Goal: Information Seeking & Learning: Learn about a topic

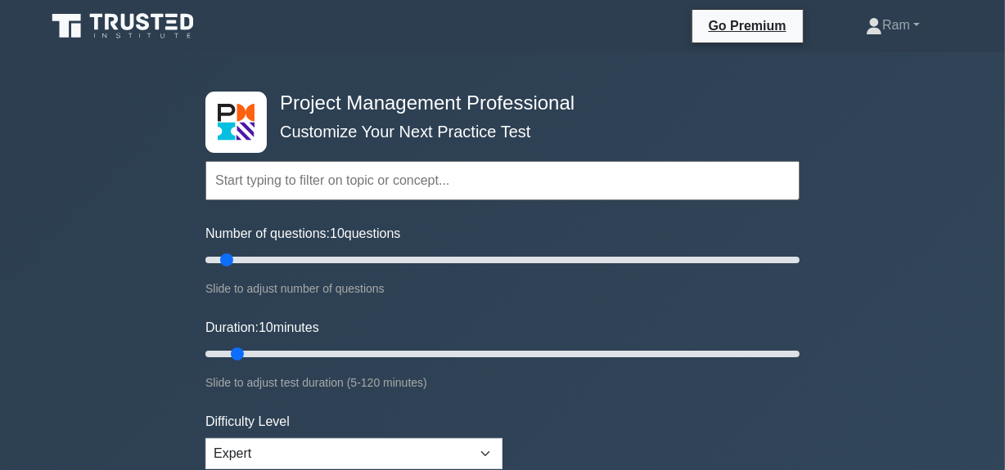
click at [344, 187] on input "text" at bounding box center [502, 180] width 594 height 39
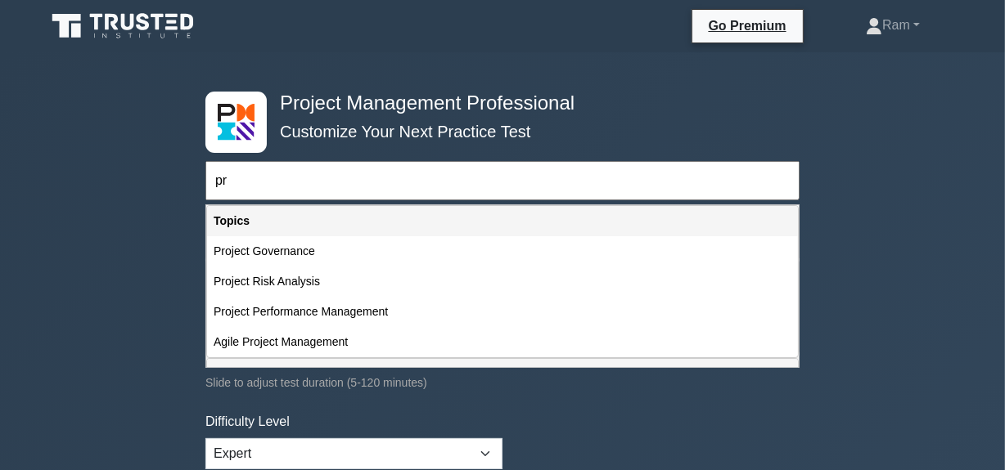
type input "p"
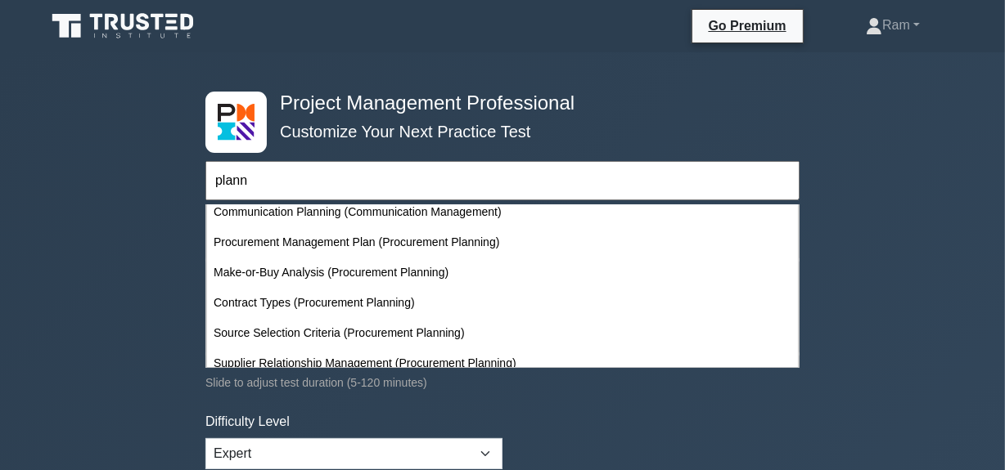
scroll to position [297, 0]
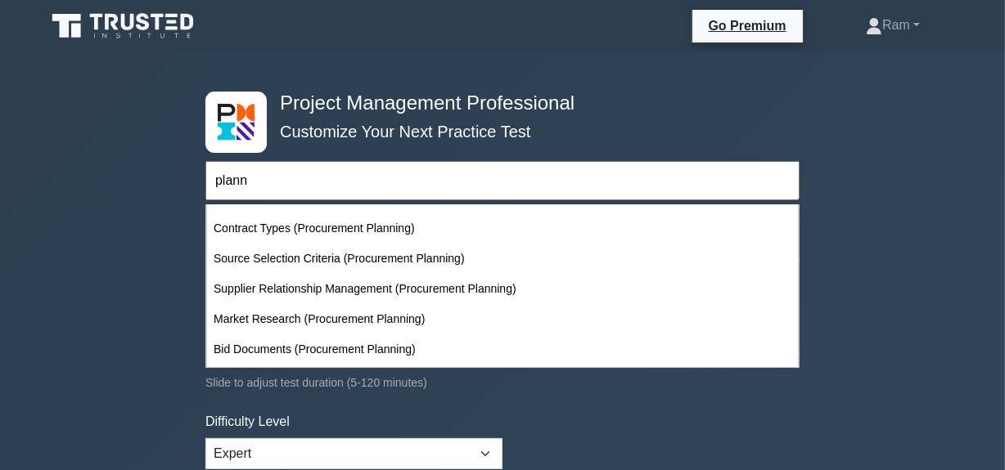
type input "plann"
drag, startPoint x: 359, startPoint y: 189, endPoint x: 513, endPoint y: 224, distance: 157.8
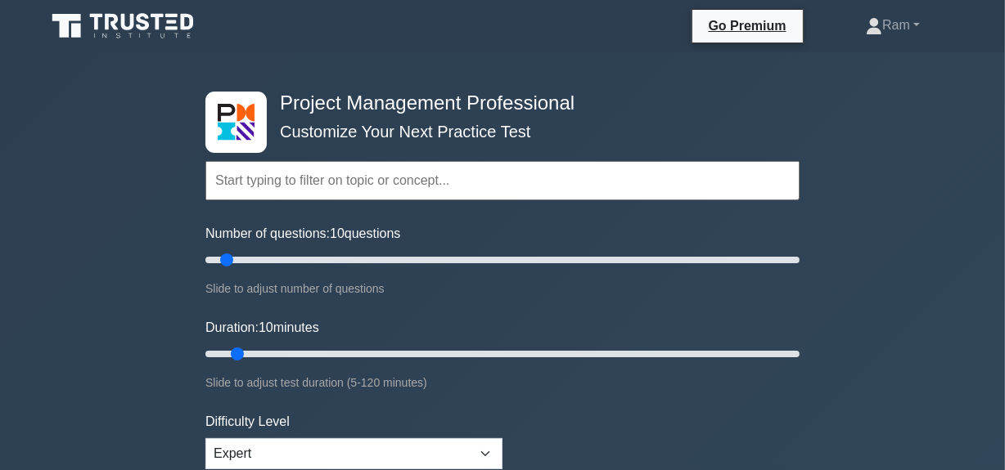
paste input "Process: Integrate Project Planning Activities"
type input "Process: Integrate Project Planning Activities"
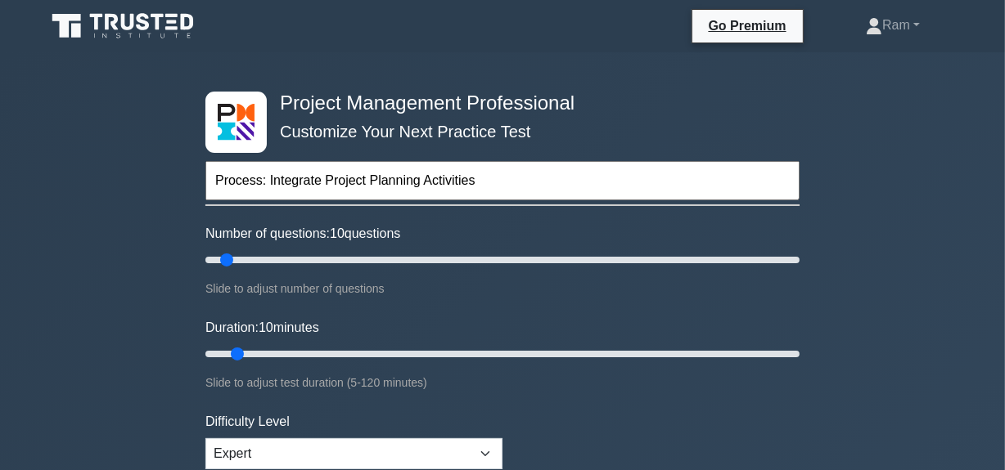
scroll to position [0, 0]
drag, startPoint x: 262, startPoint y: 179, endPoint x: 148, endPoint y: 168, distance: 114.3
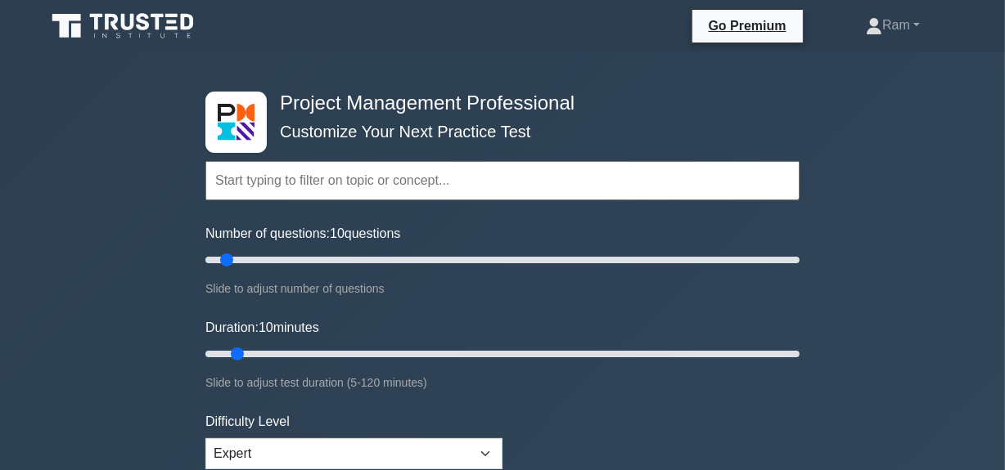
paste input "Process: Integrate Project Planning Activities"
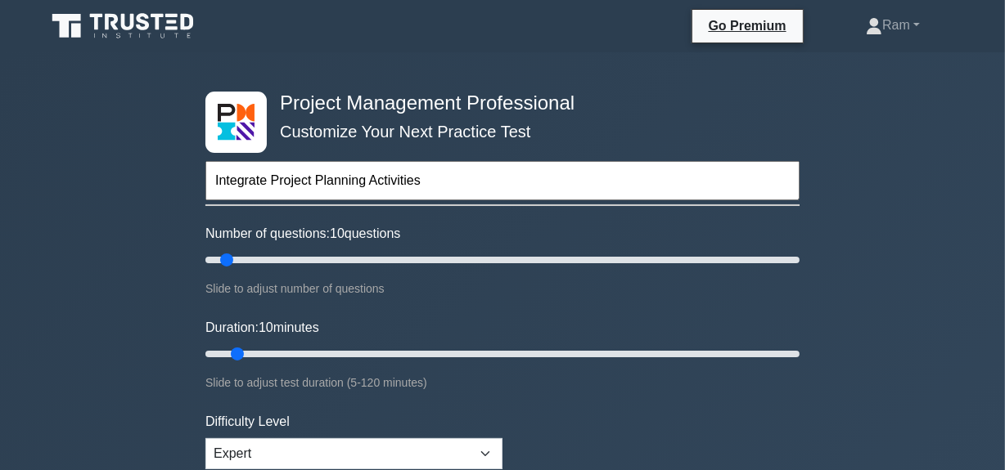
type input "Integrate Project Planning Activities"
